Goal: Find specific page/section: Find specific page/section

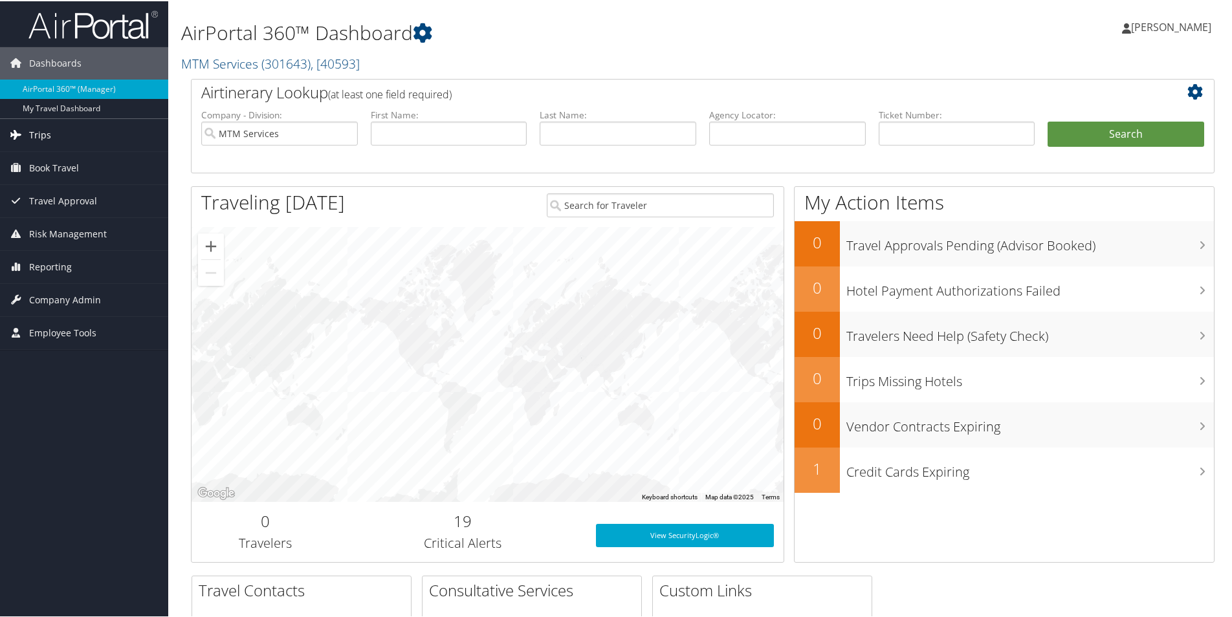
click at [48, 129] on span "Trips" at bounding box center [40, 134] width 22 height 32
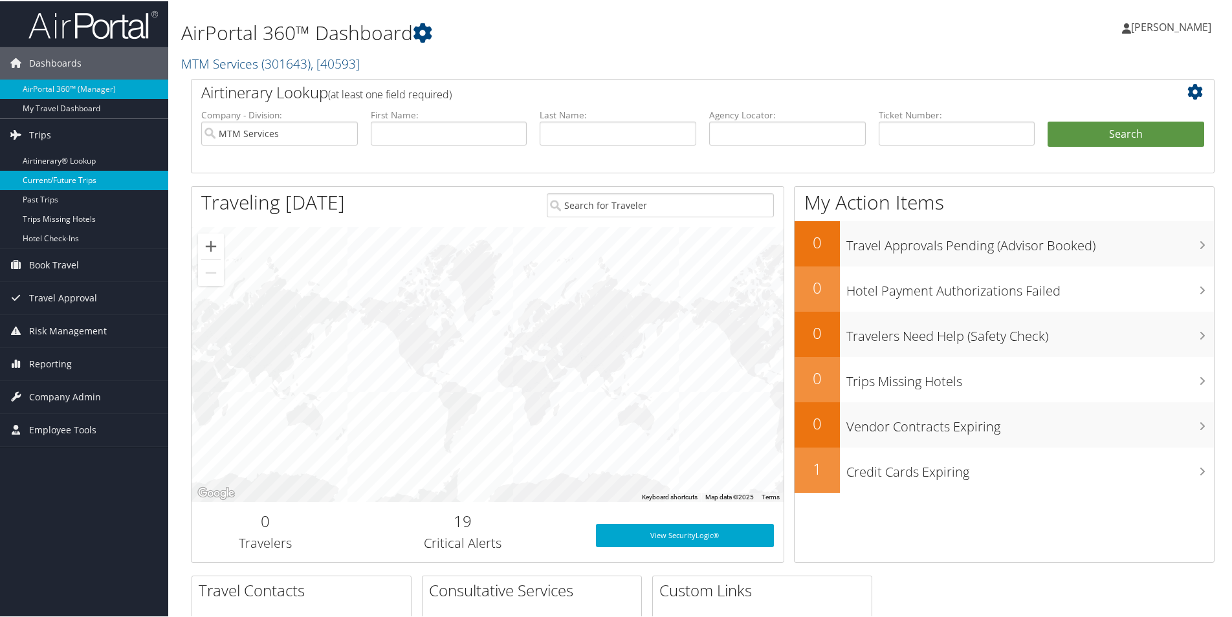
click at [69, 177] on link "Current/Future Trips" at bounding box center [84, 179] width 168 height 19
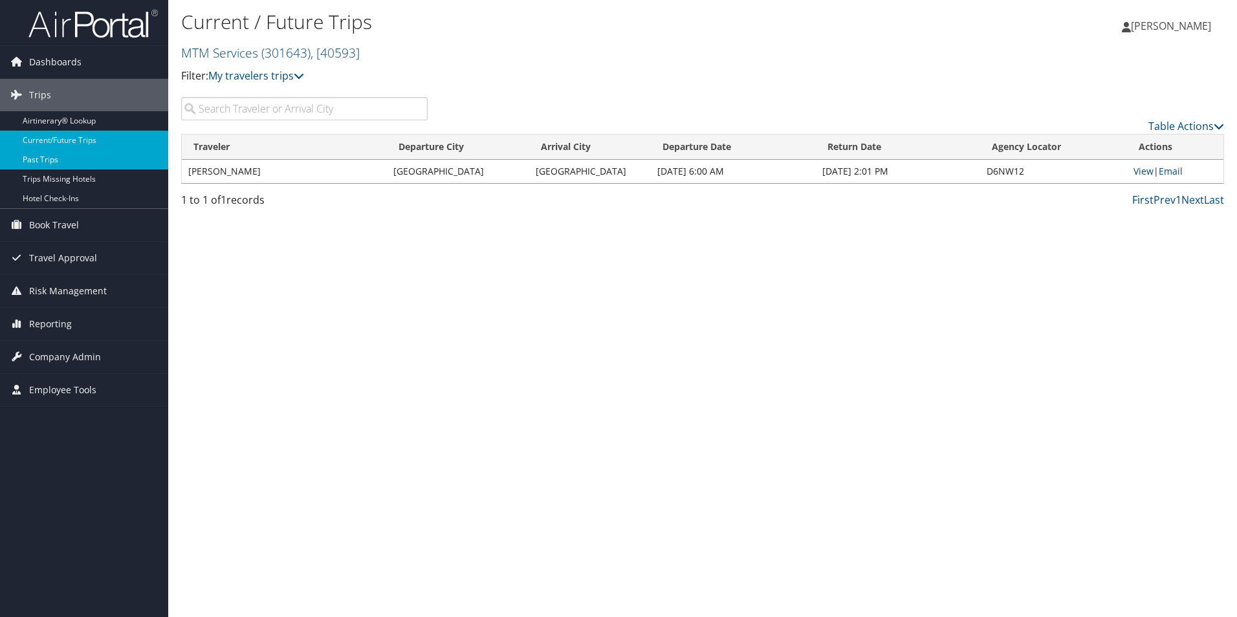
click at [49, 164] on link "Past Trips" at bounding box center [84, 159] width 168 height 19
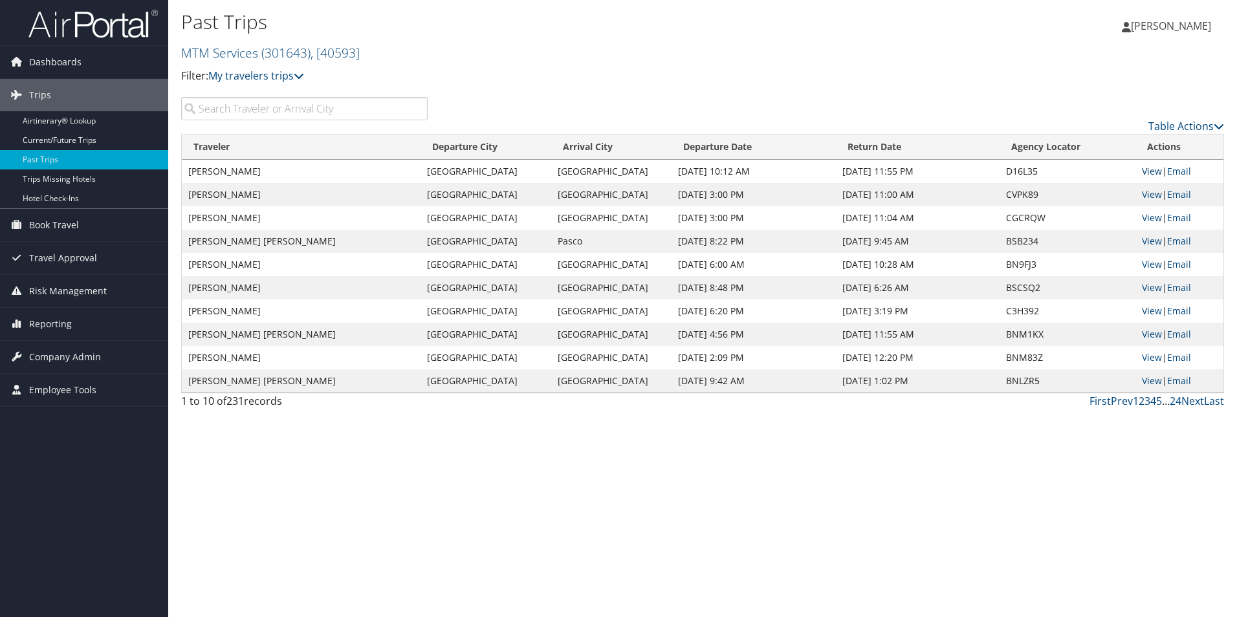
click at [1152, 171] on link "View" at bounding box center [1152, 171] width 20 height 12
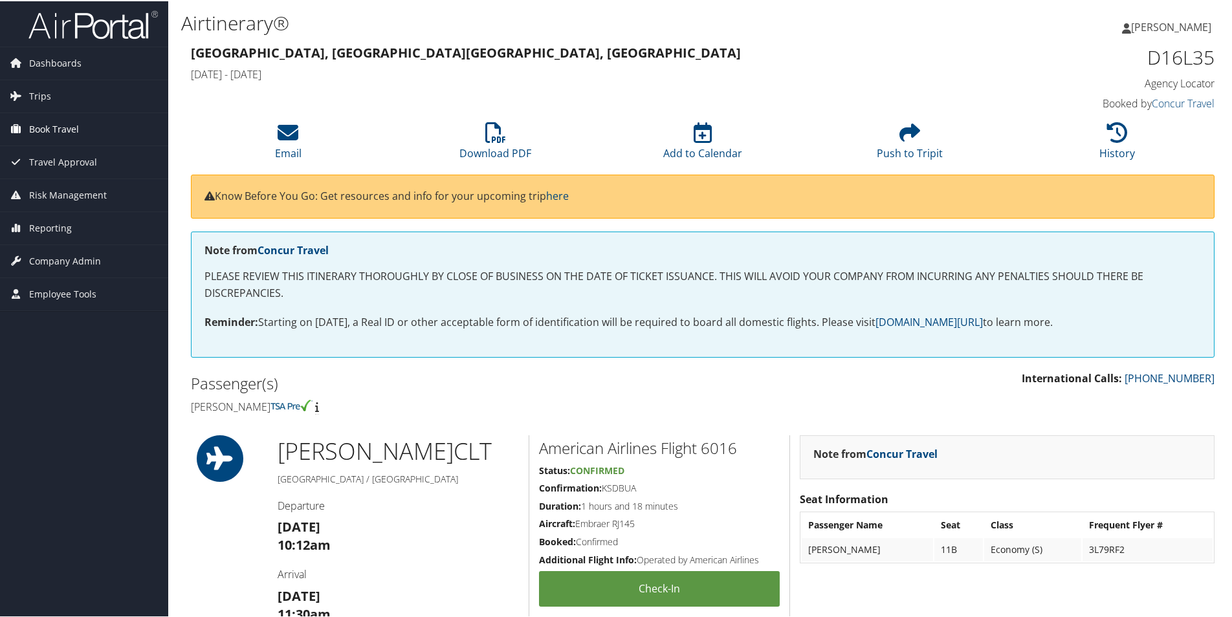
click at [30, 126] on span "Book Travel" at bounding box center [54, 128] width 50 height 32
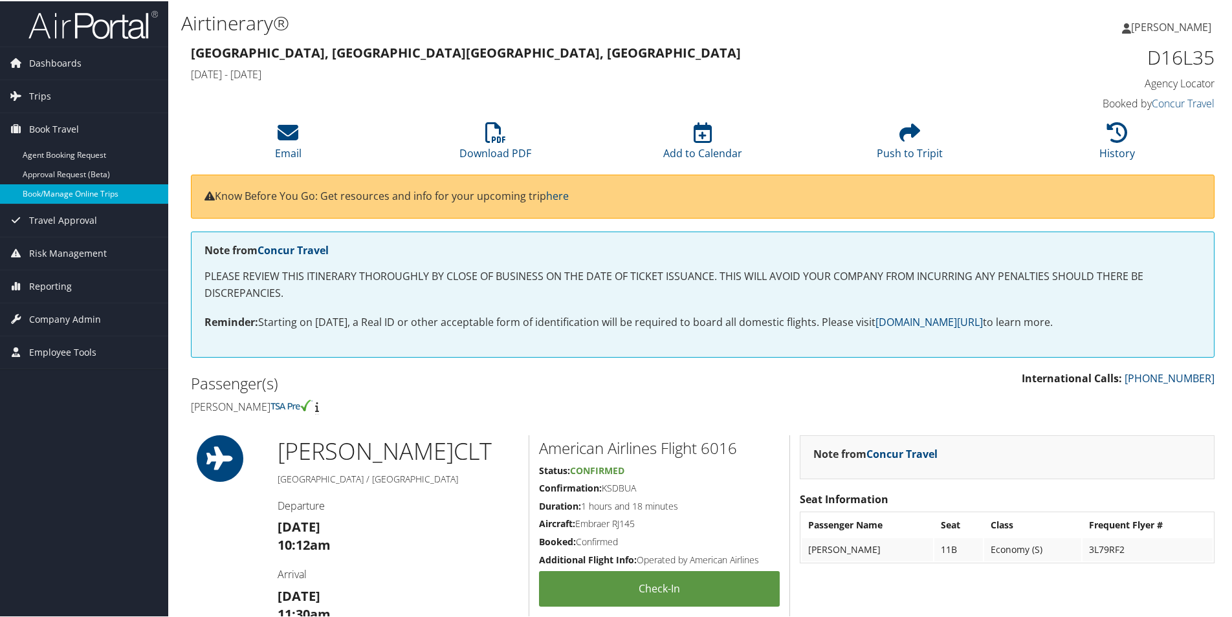
click at [68, 188] on link "Book/Manage Online Trips" at bounding box center [84, 192] width 168 height 19
